Goal: Transaction & Acquisition: Purchase product/service

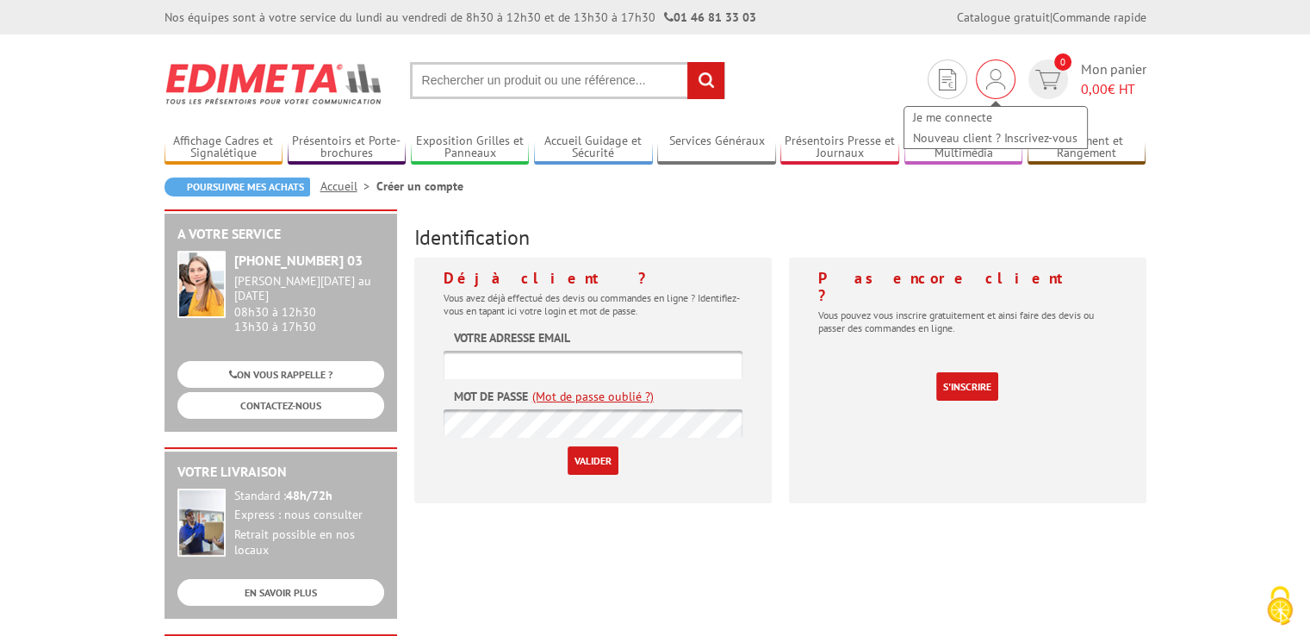
click at [978, 85] on div "Je me connecte Nouveau client ? Inscrivez-vous" at bounding box center [996, 79] width 40 height 40
drag, startPoint x: 639, startPoint y: 363, endPoint x: 648, endPoint y: 362, distance: 8.7
click at [638, 362] on input "text" at bounding box center [593, 364] width 299 height 28
type input "ludivine.jorcin@cea.fr"
click at [603, 462] on input "Valider" at bounding box center [593, 460] width 51 height 28
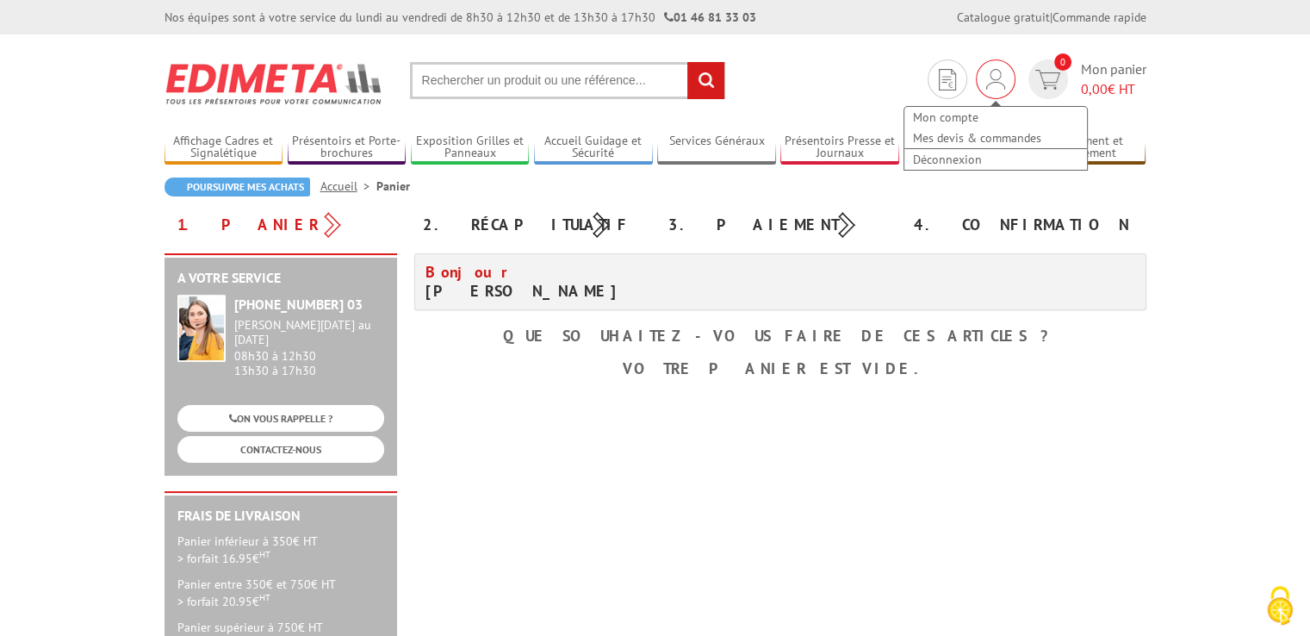
click at [1003, 90] on div "Mon compte Mes devis & commandes Déconnexion" at bounding box center [996, 130] width 186 height 83
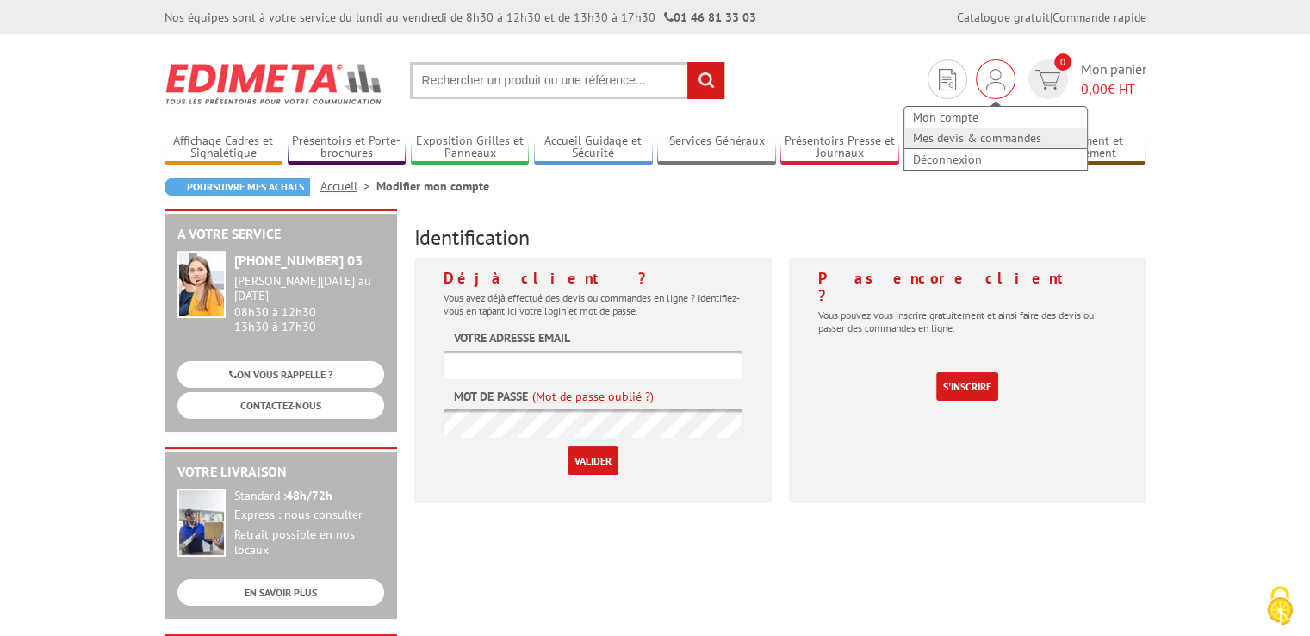
click at [974, 134] on link "Mes devis & commandes" at bounding box center [995, 137] width 183 height 21
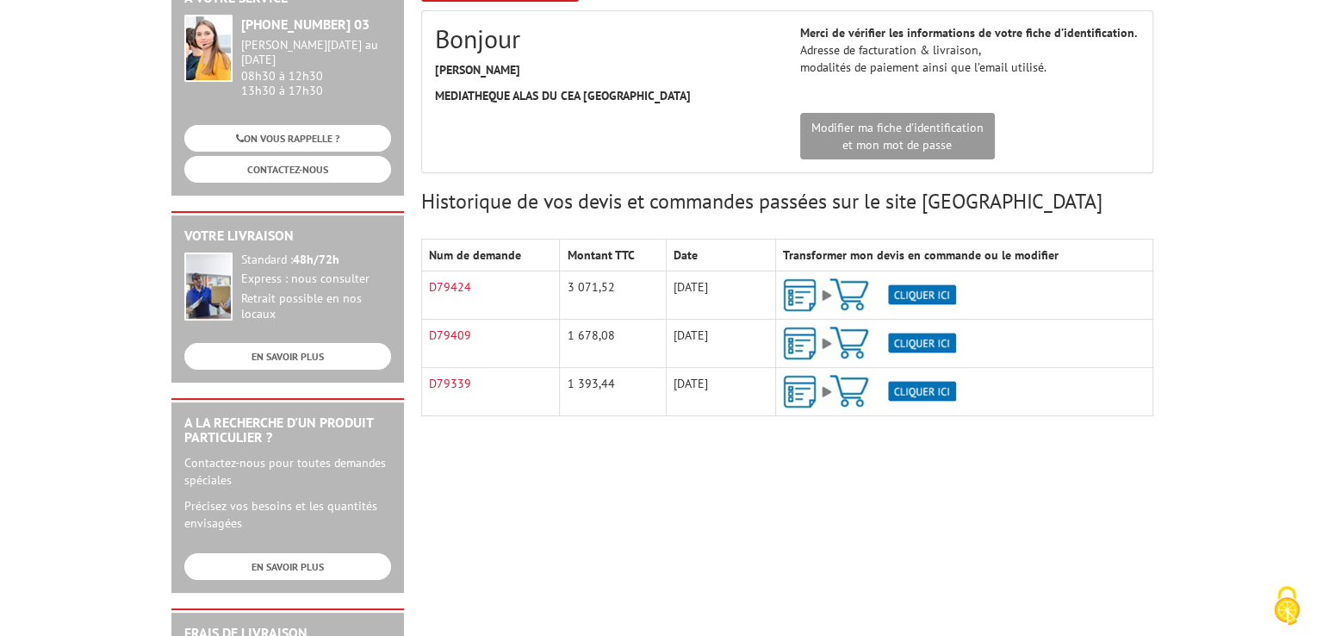
scroll to position [258, 0]
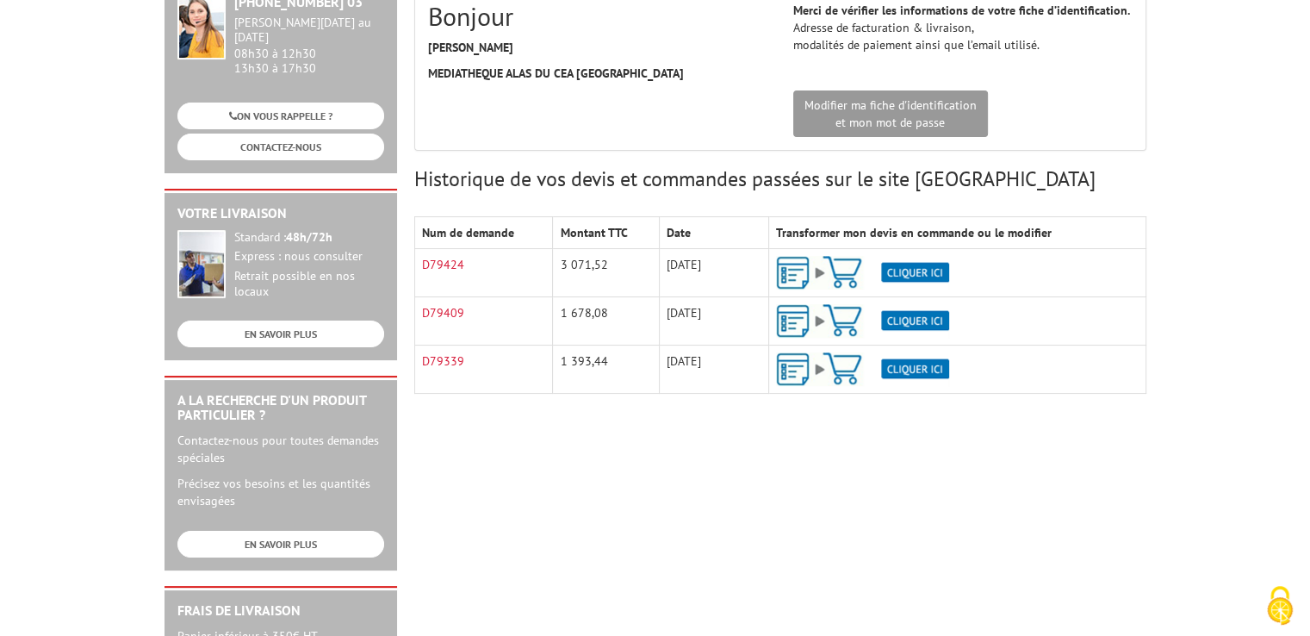
click at [904, 270] on img at bounding box center [862, 273] width 173 height 34
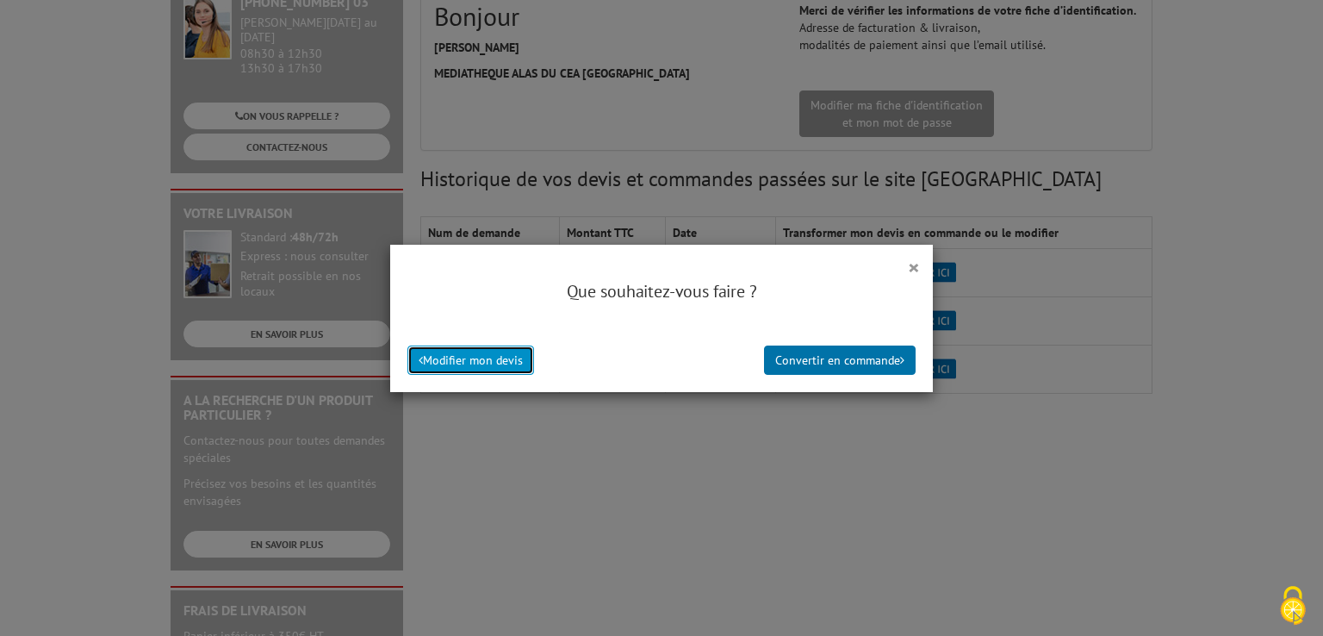
click at [499, 363] on button "Modifier mon devis" at bounding box center [470, 359] width 127 height 29
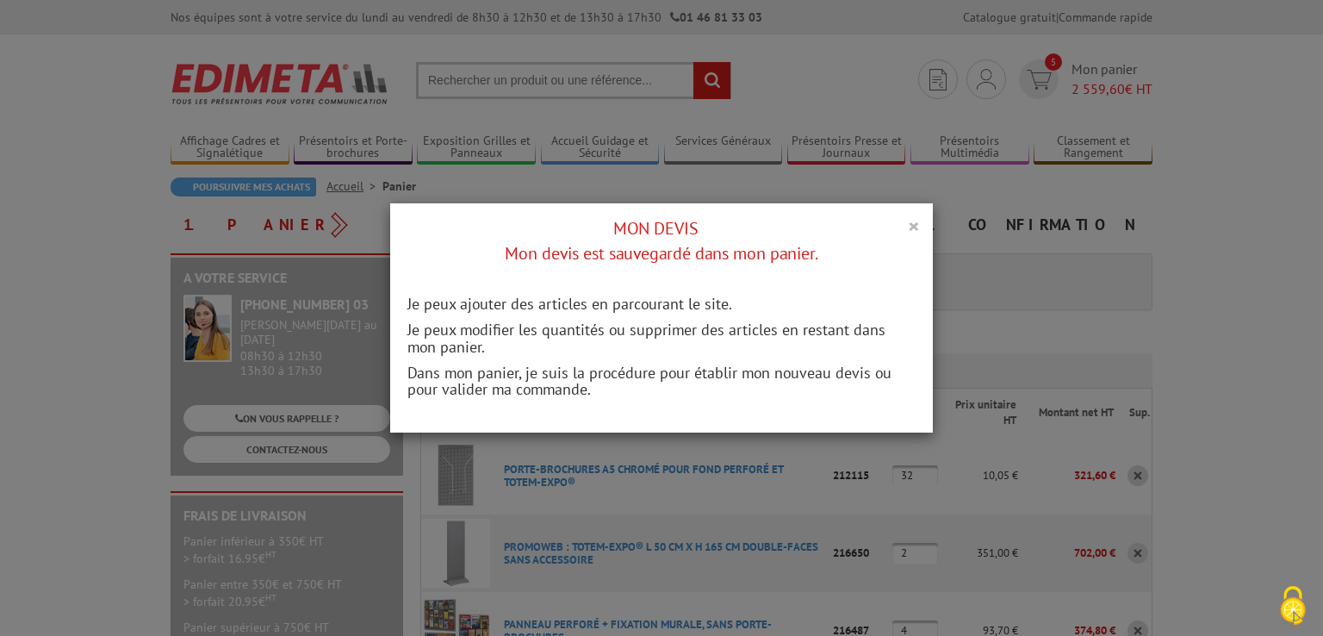
click at [908, 226] on button "×" at bounding box center [914, 225] width 12 height 22
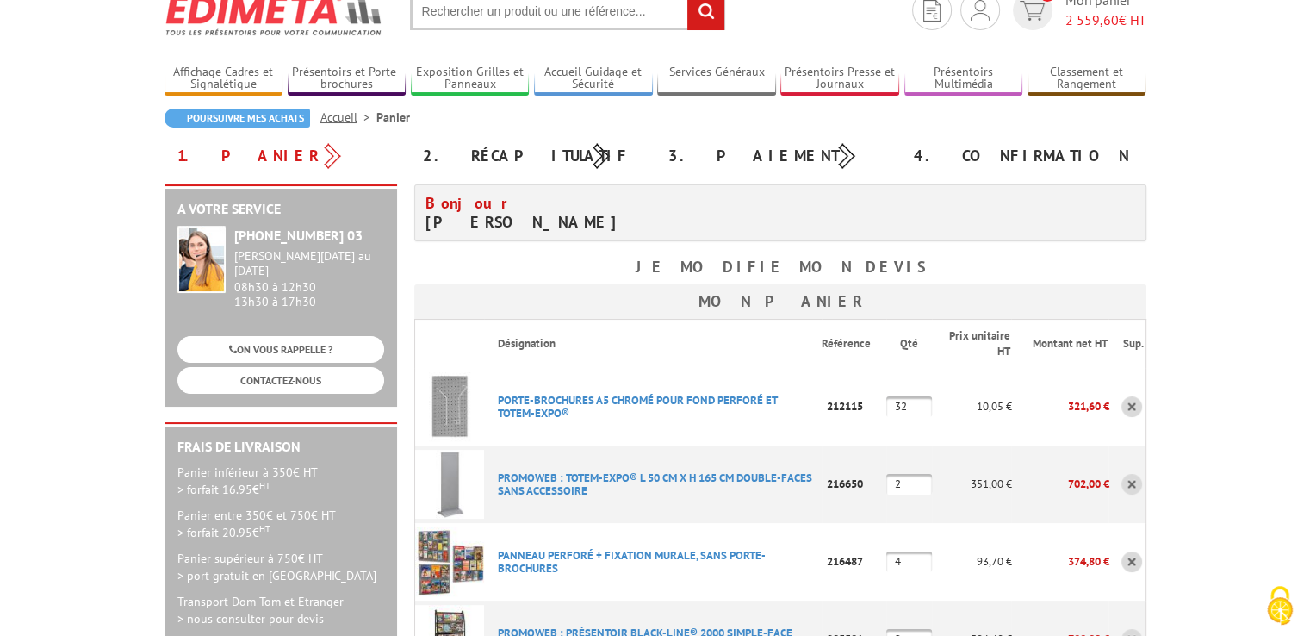
scroll to position [258, 0]
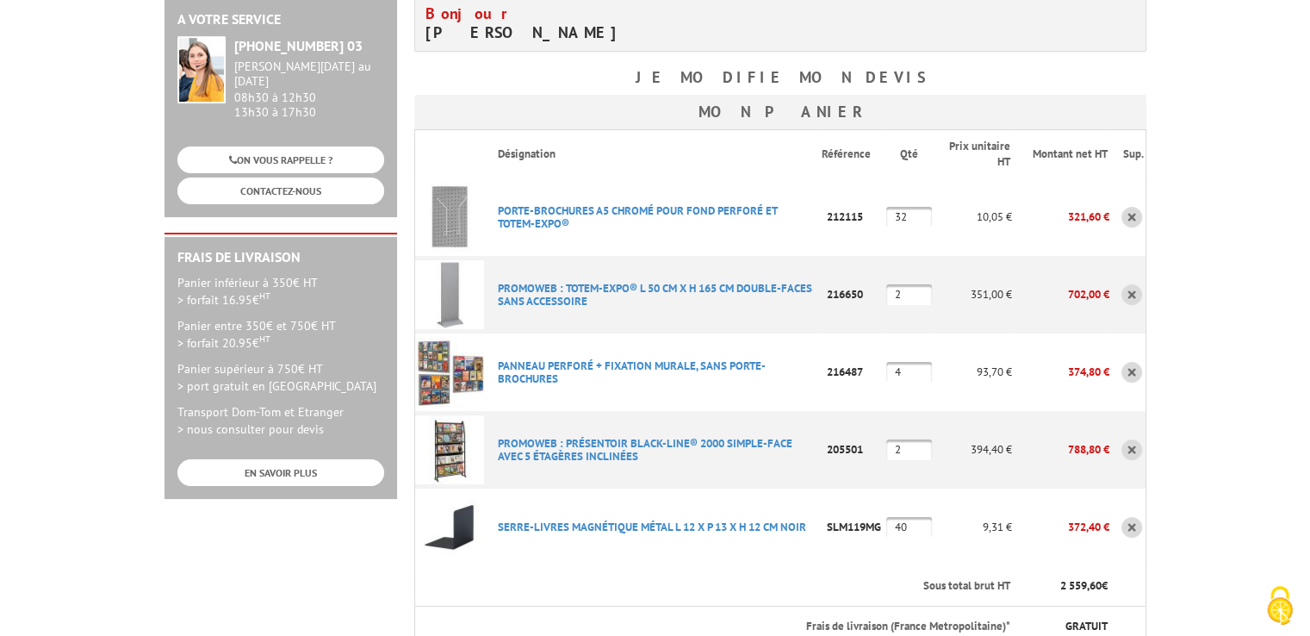
click at [1136, 373] on link at bounding box center [1131, 372] width 21 height 21
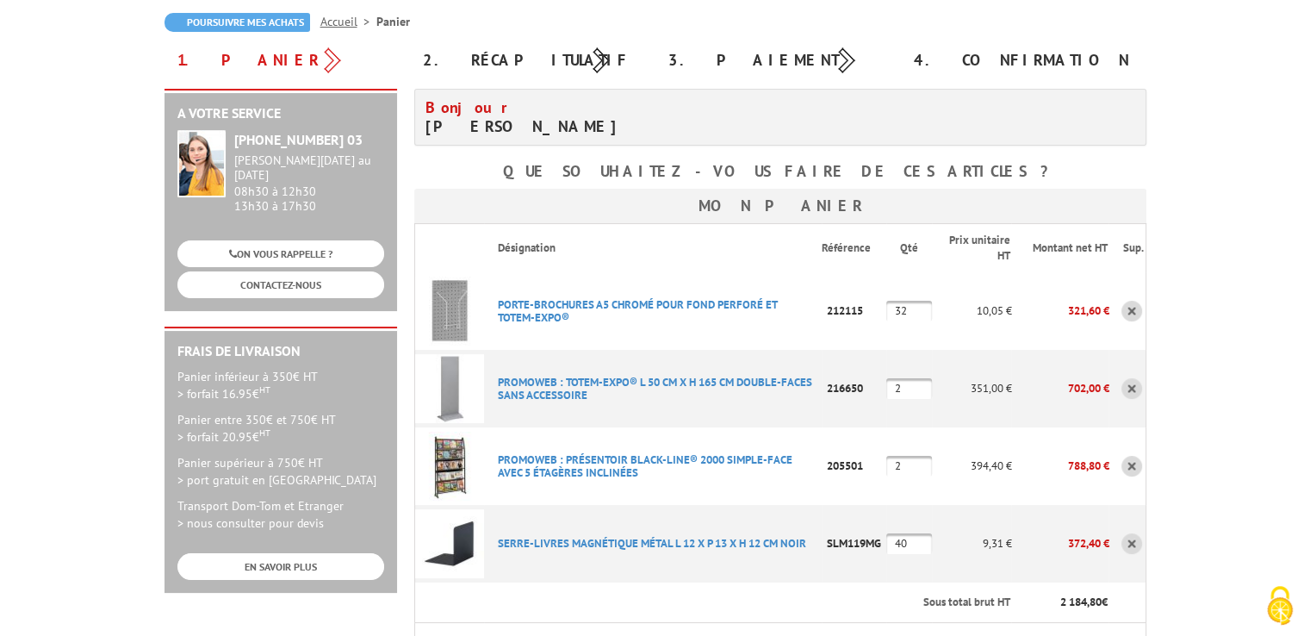
scroll to position [172, 0]
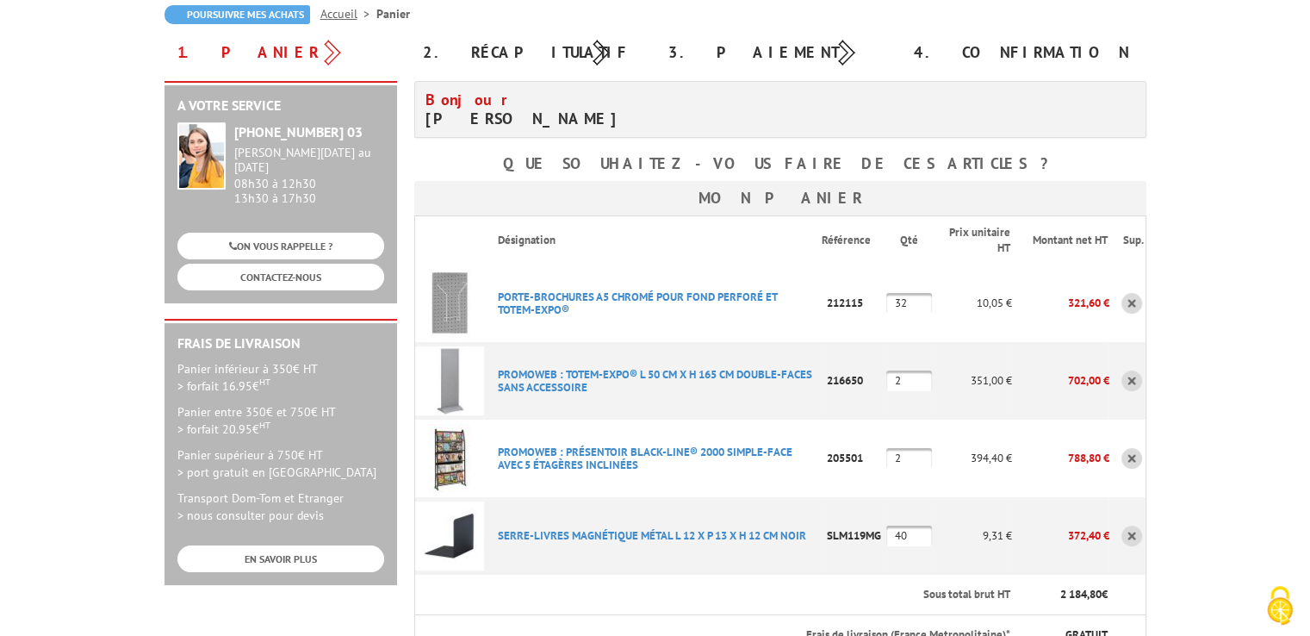
click at [450, 382] on img at bounding box center [449, 380] width 69 height 69
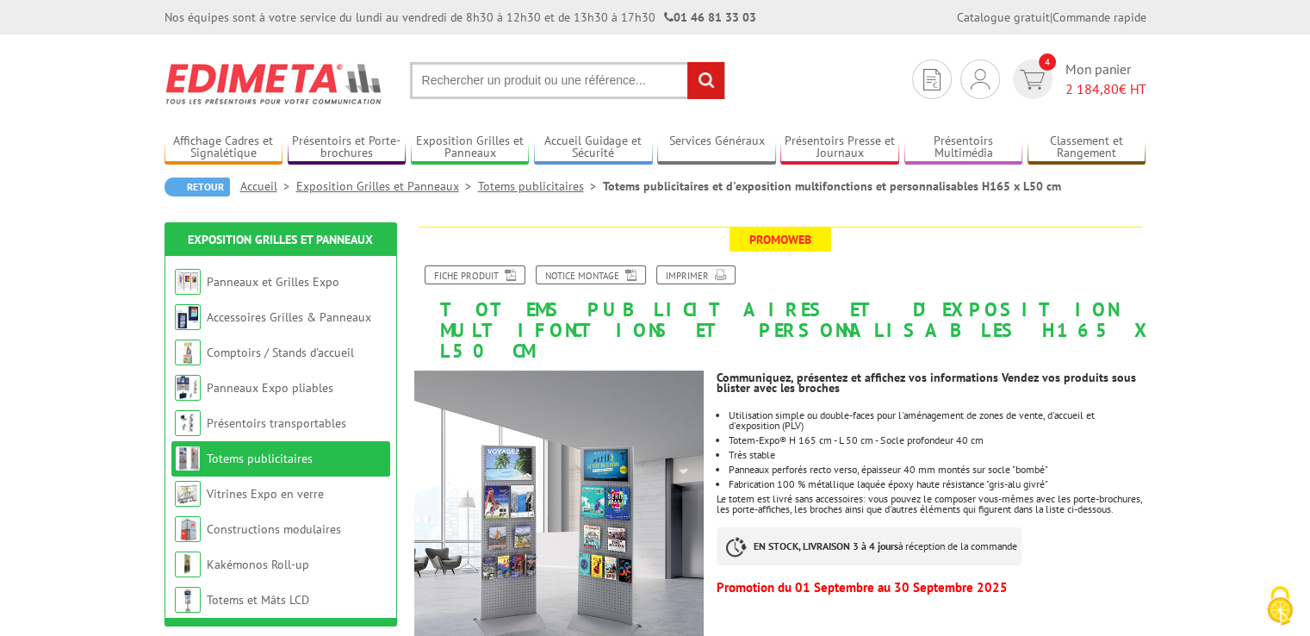
click at [1033, 94] on span "4" at bounding box center [1033, 79] width 40 height 40
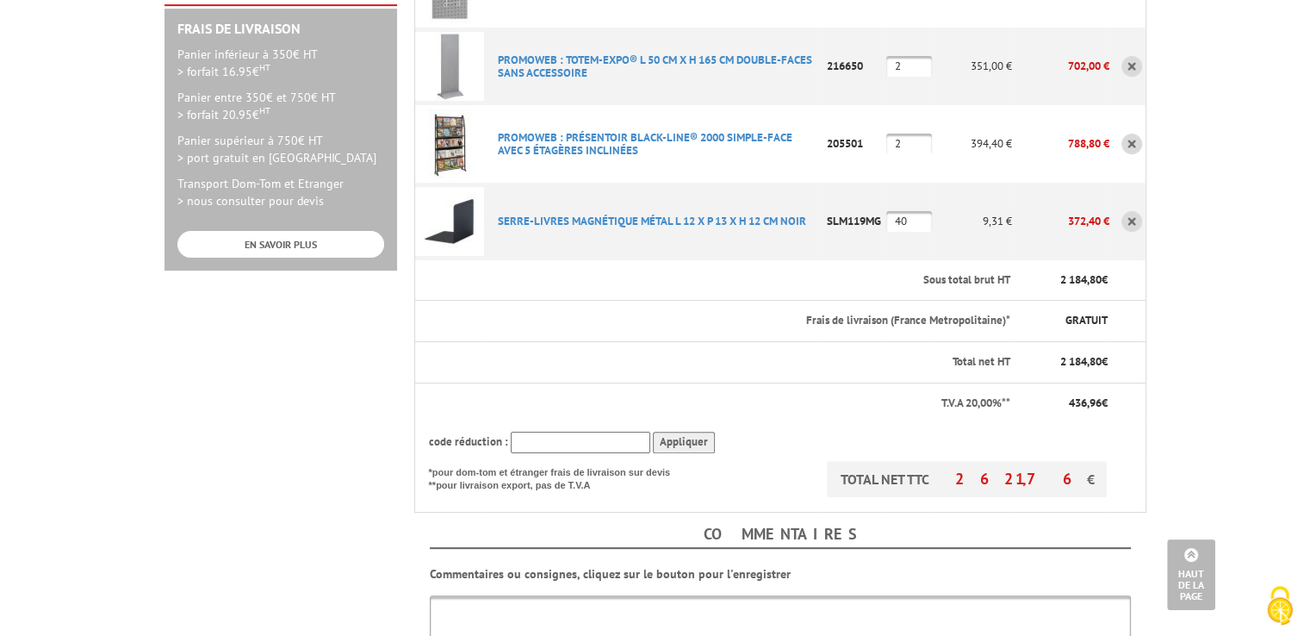
scroll to position [517, 0]
